Goal: Task Accomplishment & Management: Complete application form

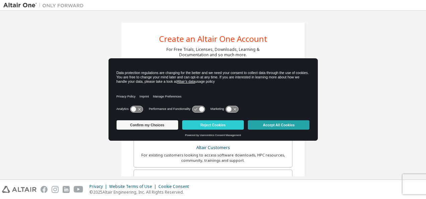
click at [251, 123] on button "Accept All Cookies" at bounding box center [279, 124] width 62 height 9
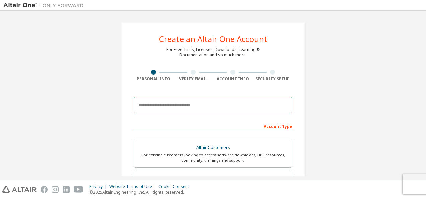
click at [239, 107] on input "email" at bounding box center [212, 105] width 159 height 16
type input "**********"
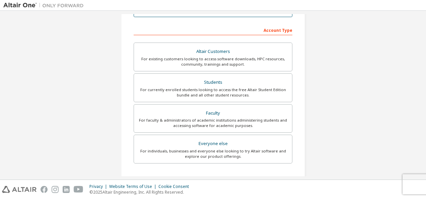
scroll to position [97, 0]
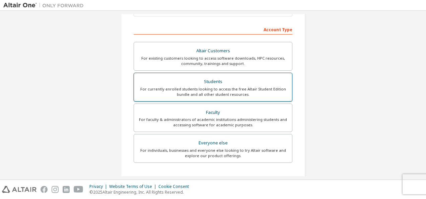
click at [174, 85] on div "Students" at bounding box center [213, 81] width 150 height 9
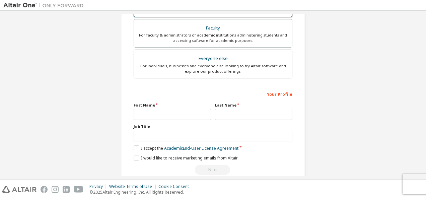
scroll to position [191, 0]
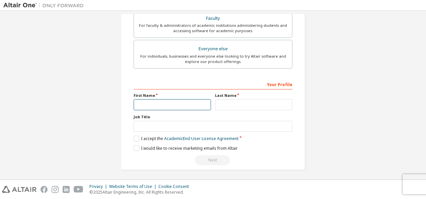
click at [168, 106] on input "text" at bounding box center [171, 104] width 77 height 11
type input "********"
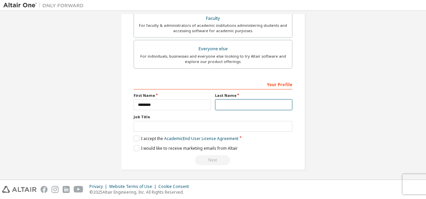
click at [230, 102] on input "text" at bounding box center [253, 104] width 77 height 11
type input "******"
click at [136, 136] on label "I accept the Academic End-User License Agreement" at bounding box center [185, 138] width 105 height 6
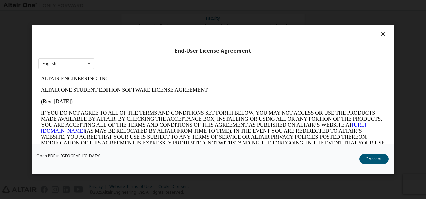
scroll to position [0, 0]
click at [378, 159] on button "I Accept" at bounding box center [373, 159] width 29 height 10
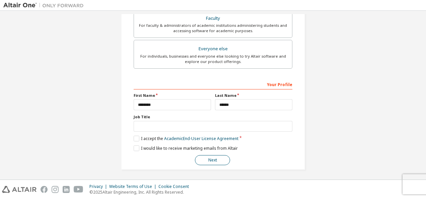
click at [205, 160] on button "Next" at bounding box center [212, 160] width 35 height 10
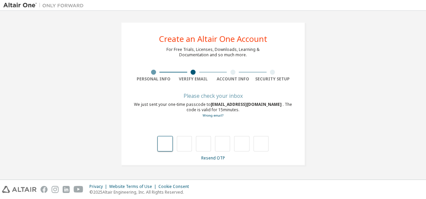
click at [165, 142] on input "text" at bounding box center [164, 143] width 15 height 15
type input "*"
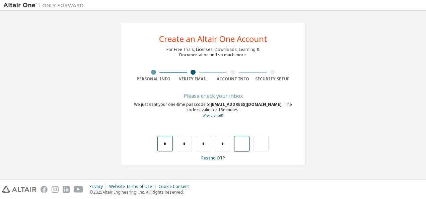
type input "*"
